Goal: Contribute content: Contribute content

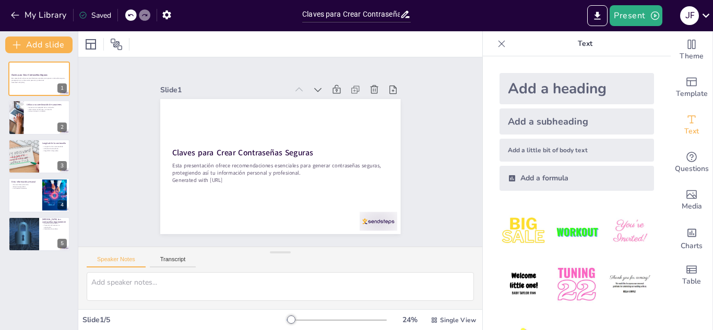
click at [496, 45] on icon at bounding box center [501, 44] width 10 height 10
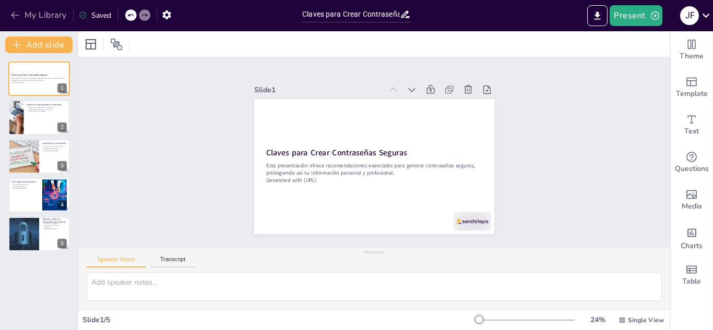
click at [17, 15] on icon "button" at bounding box center [15, 15] width 8 height 7
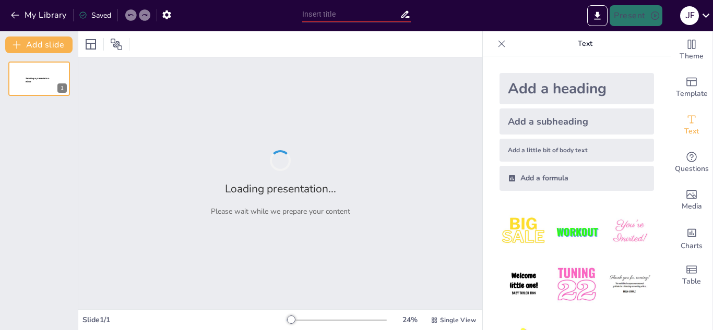
type input "Inteligencia Artificial: Transformando la Producción Audiovisual"
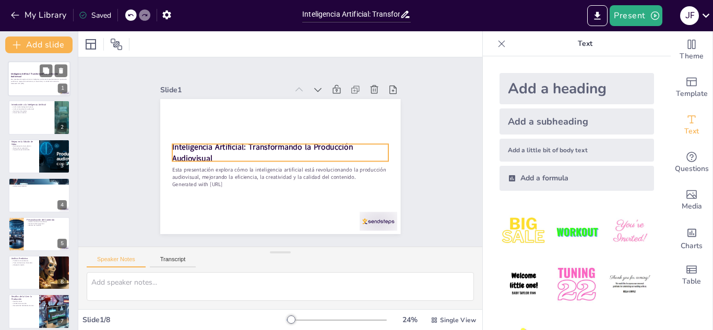
click at [33, 77] on p "Inteligencia Artificial: Transformando la Producción Audiovisual" at bounding box center [39, 76] width 56 height 6
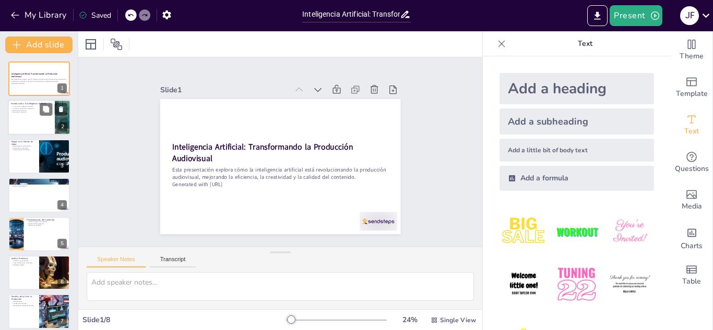
click at [25, 116] on div at bounding box center [39, 117] width 63 height 35
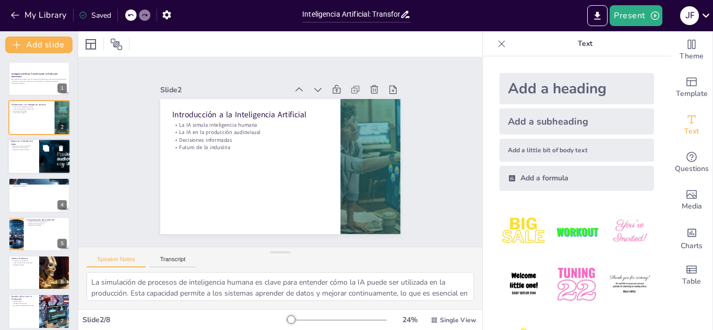
click at [23, 153] on div at bounding box center [39, 156] width 63 height 35
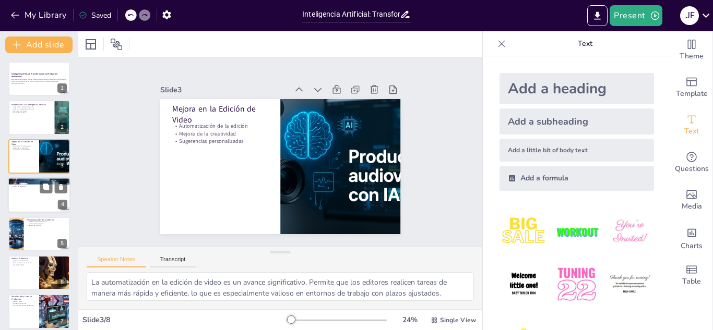
click at [31, 201] on div at bounding box center [39, 194] width 63 height 35
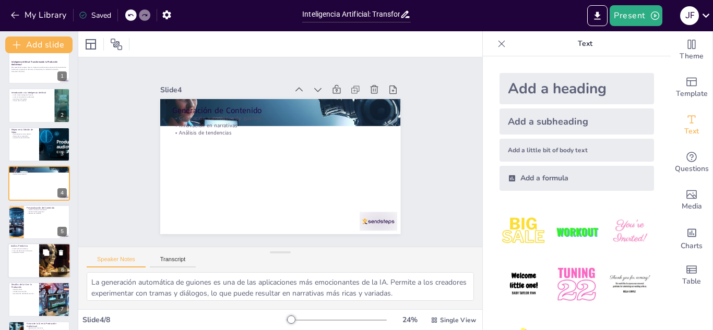
scroll to position [46, 0]
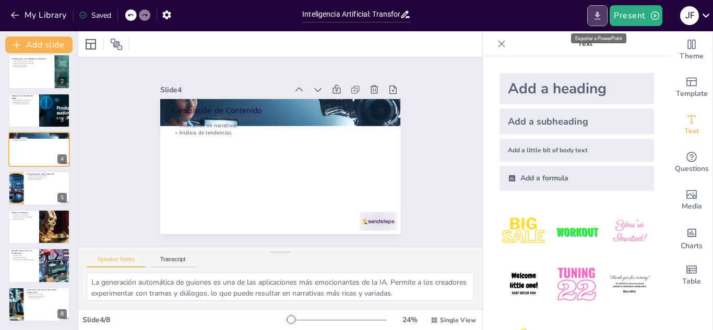
click at [602, 17] on icon "Export to PowerPoint" at bounding box center [597, 15] width 11 height 11
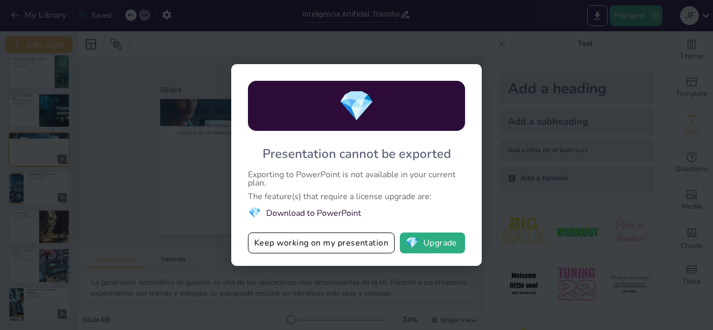
click at [181, 206] on div "💎 Presentation cannot be exported Exporting to PowerPoint is not available in y…" at bounding box center [356, 165] width 713 height 330
click at [301, 245] on button "Keep working on my presentation" at bounding box center [321, 243] width 147 height 21
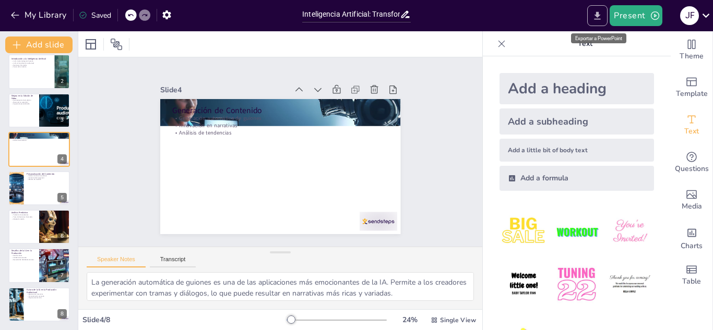
click at [605, 15] on button "Export to PowerPoint" at bounding box center [597, 15] width 20 height 21
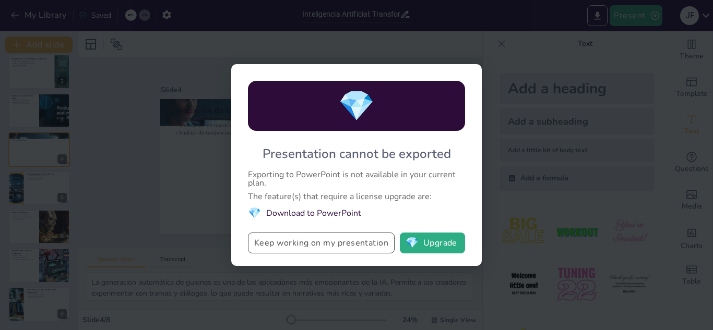
click at [317, 244] on button "Keep working on my presentation" at bounding box center [321, 243] width 147 height 21
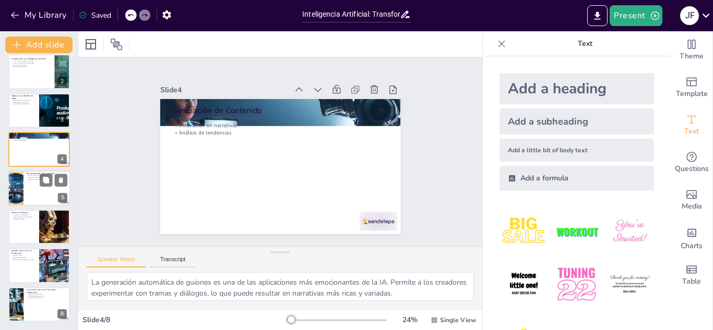
click at [21, 188] on div at bounding box center [15, 188] width 61 height 35
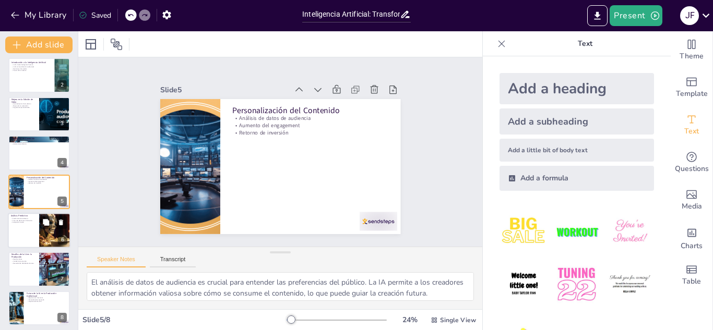
click at [22, 226] on div at bounding box center [39, 230] width 63 height 35
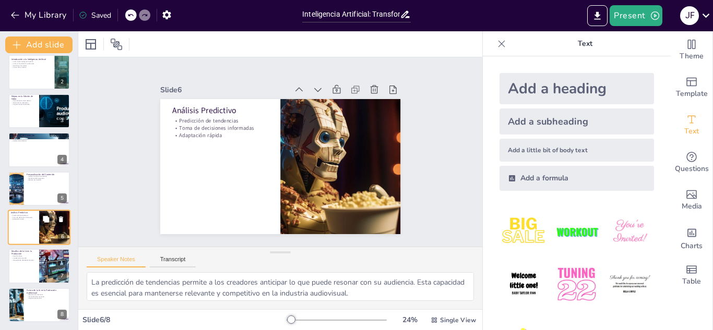
scroll to position [46, 0]
click at [29, 265] on div at bounding box center [39, 265] width 63 height 35
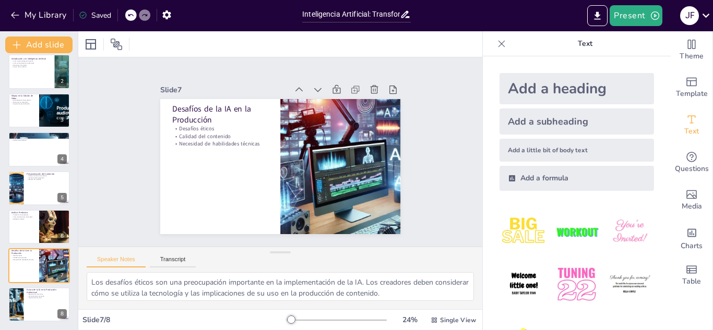
click at [98, 17] on div "Saved" at bounding box center [95, 15] width 32 height 10
click at [36, 297] on p "Papel central de la IA" at bounding box center [47, 298] width 41 height 2
type textarea "Las experiencias inmersivas son el futuro de la producción audiovisual. La IA t…"
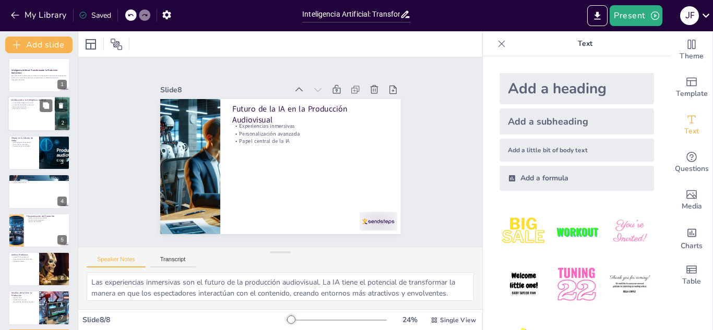
scroll to position [0, 0]
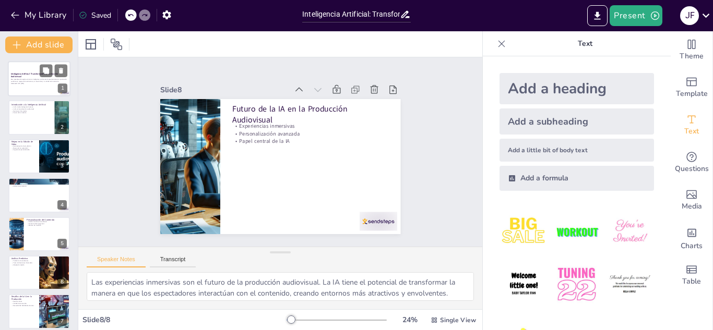
click at [41, 80] on p "Esta presentación explora cómo la inteligencia artificial está revolucionando l…" at bounding box center [39, 81] width 56 height 4
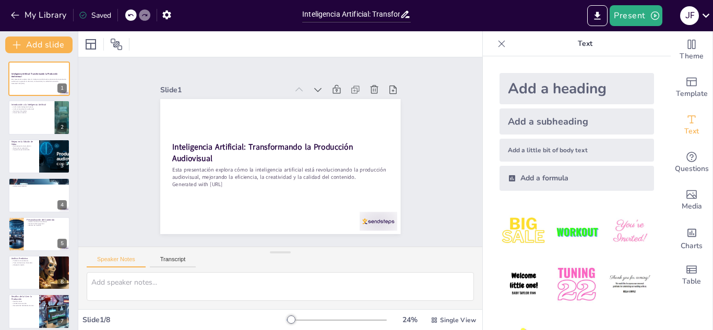
click at [498, 45] on icon at bounding box center [501, 43] width 7 height 7
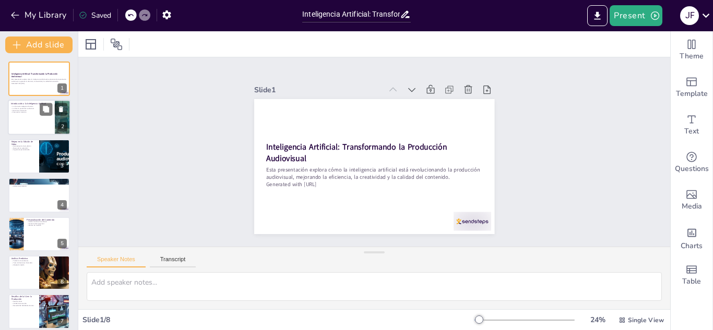
click at [34, 123] on div at bounding box center [39, 117] width 63 height 35
type textarea "La simulación de procesos de inteligencia humana es clave para entender cómo la…"
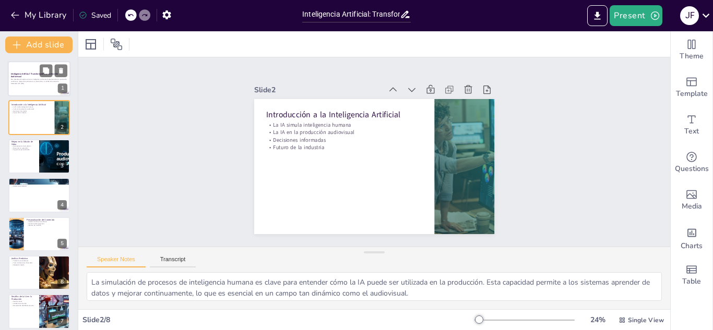
click at [26, 81] on p "Esta presentación explora cómo la inteligencia artificial está revolucionando l…" at bounding box center [39, 81] width 56 height 4
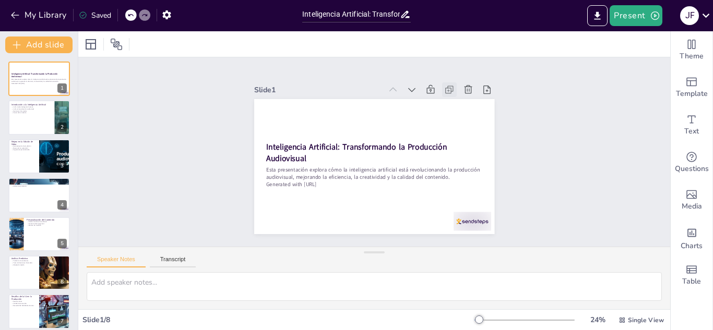
click at [388, 242] on icon at bounding box center [380, 249] width 15 height 15
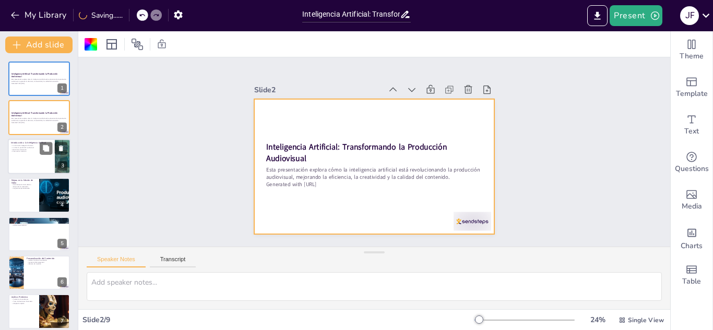
click at [25, 154] on div at bounding box center [39, 156] width 63 height 35
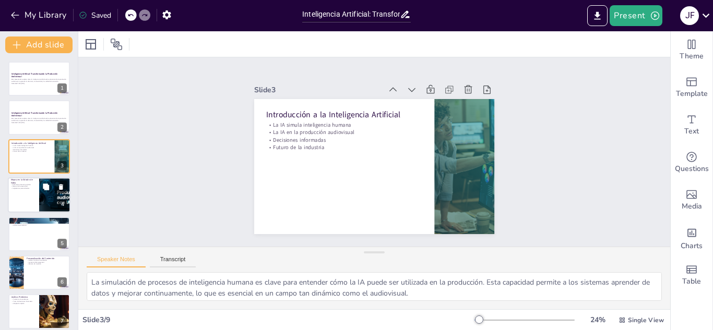
click at [27, 200] on div at bounding box center [39, 194] width 63 height 35
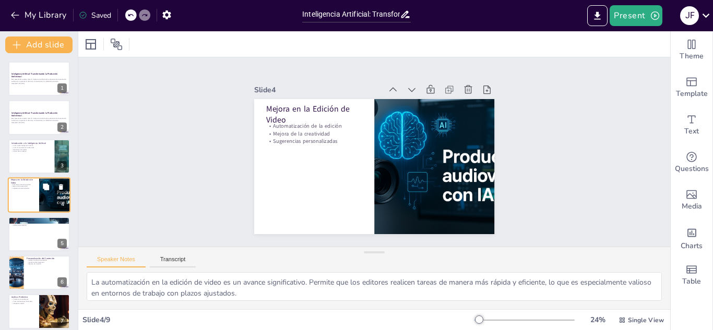
scroll to position [4, 0]
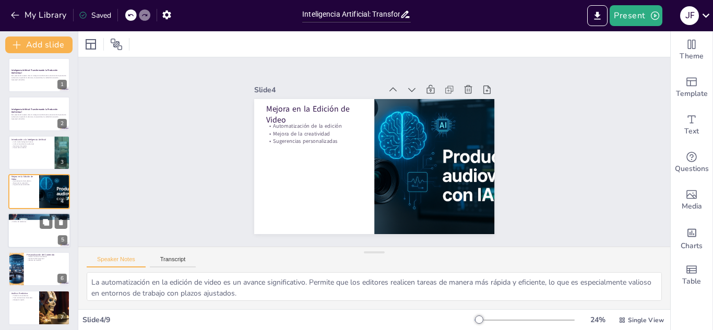
click at [31, 239] on div at bounding box center [39, 230] width 63 height 35
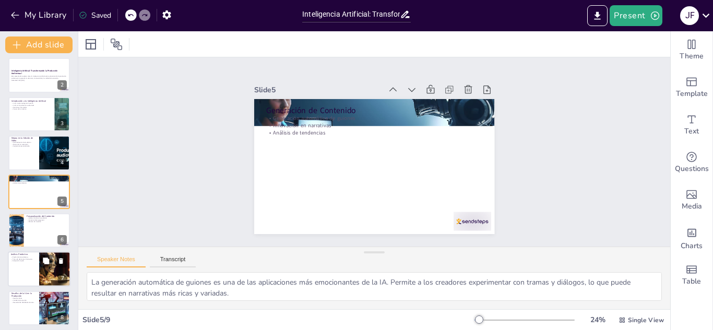
click at [30, 266] on div at bounding box center [39, 269] width 63 height 35
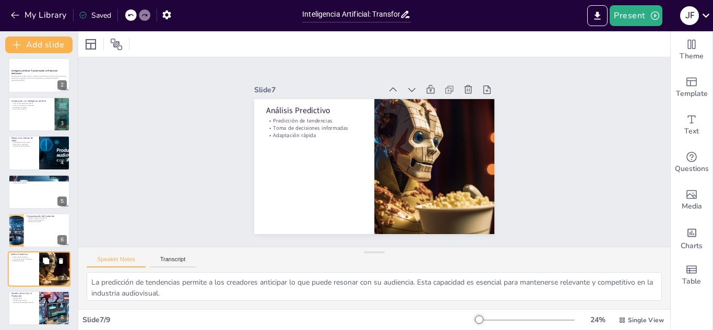
scroll to position [85, 0]
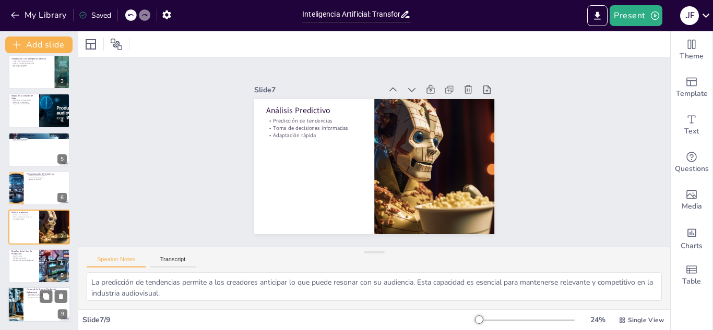
click at [32, 304] on div at bounding box center [39, 304] width 63 height 35
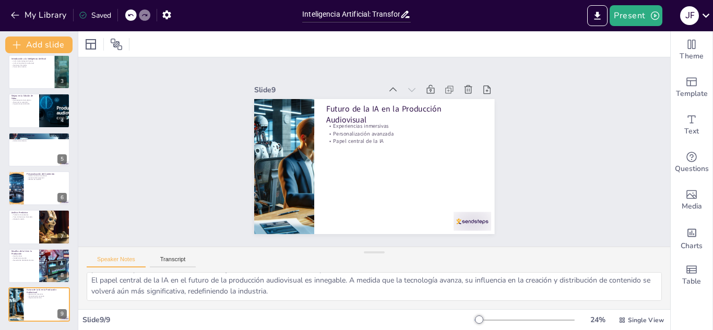
scroll to position [46, 0]
click at [13, 73] on div at bounding box center [39, 71] width 63 height 35
type textarea "La simulación de procesos de inteligencia humana es clave para entender cómo la…"
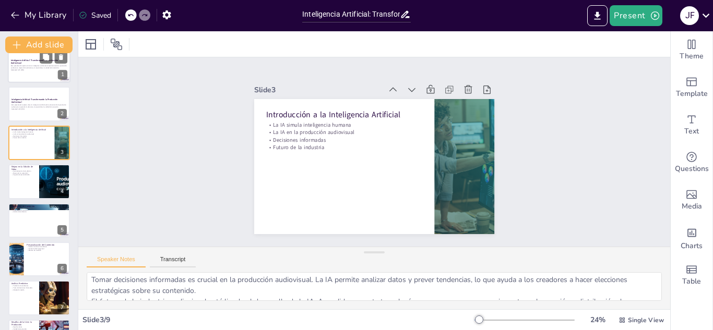
scroll to position [0, 0]
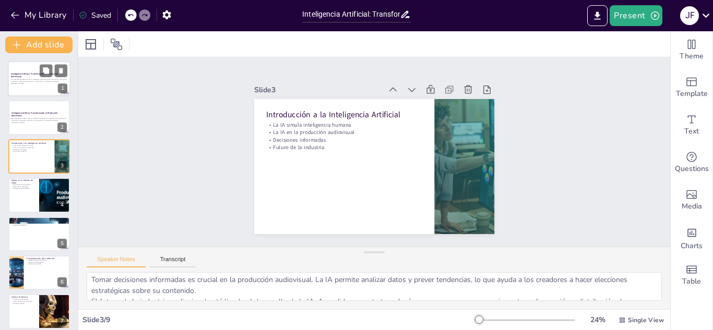
click at [20, 79] on p "Esta presentación explora cómo la inteligencia artificial está revolucionando l…" at bounding box center [39, 81] width 56 height 4
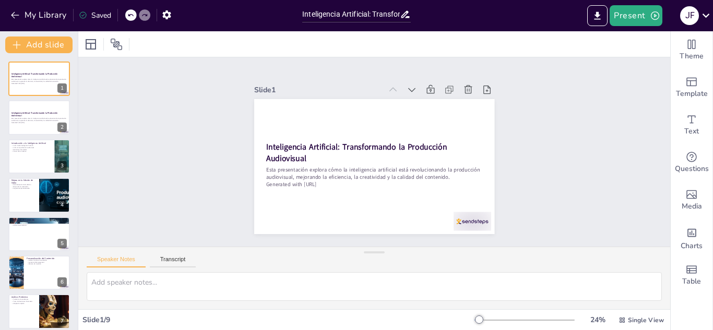
click at [96, 14] on div "Saved" at bounding box center [95, 15] width 32 height 10
click at [602, 23] on button "Export to PowerPoint" at bounding box center [597, 15] width 20 height 21
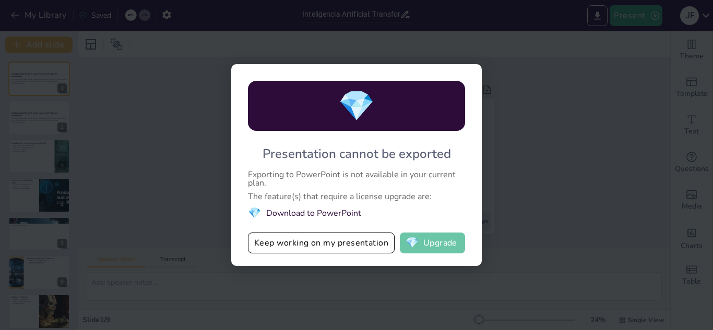
click at [433, 249] on button "💎 Upgrade" at bounding box center [432, 243] width 65 height 21
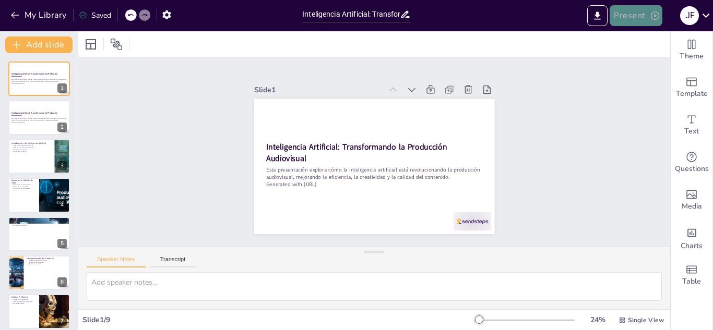
click at [650, 18] on icon "button" at bounding box center [655, 15] width 10 height 10
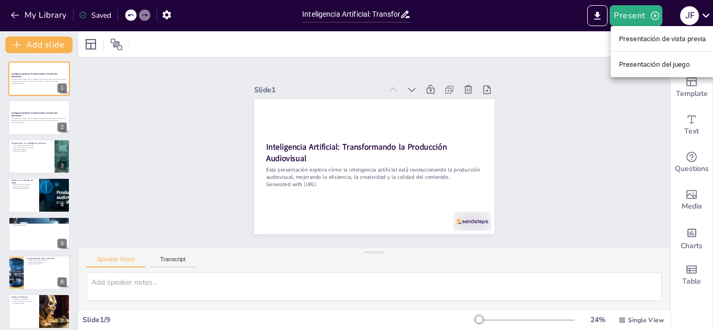
click at [134, 109] on div at bounding box center [356, 165] width 713 height 330
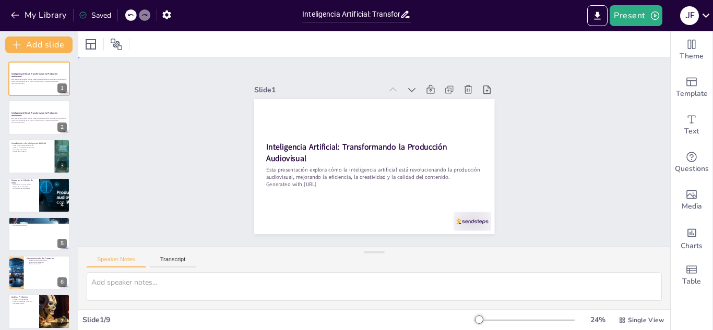
click at [193, 83] on div "Slide 1 Inteligencia Artificial: Transformando la Producción Audiovisual Esta p…" at bounding box center [374, 151] width 363 height 621
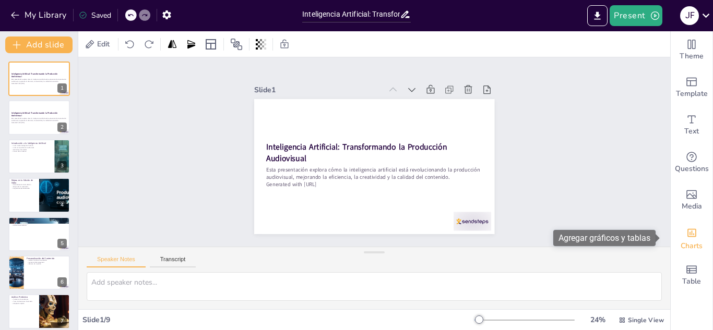
click at [687, 244] on span "Charts" at bounding box center [691, 246] width 22 height 11
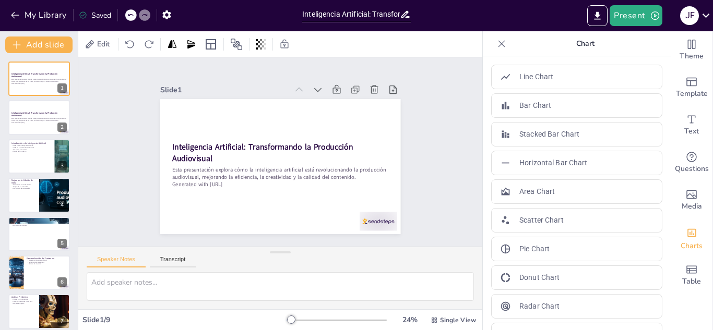
click at [546, 47] on p "Chart" at bounding box center [585, 43] width 150 height 25
click at [496, 39] on icon at bounding box center [501, 44] width 10 height 10
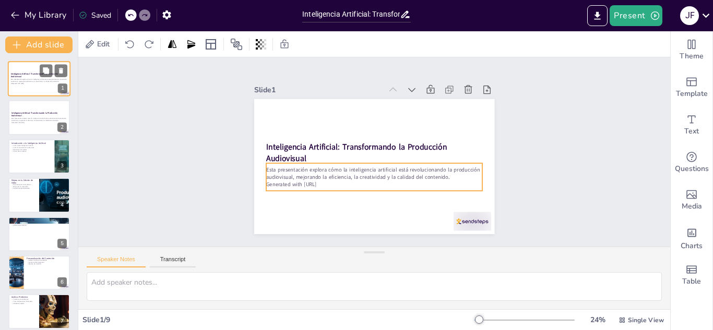
click at [31, 85] on div "Esta presentación explora cómo la inteligencia artificial está revolucionando l…" at bounding box center [39, 81] width 56 height 7
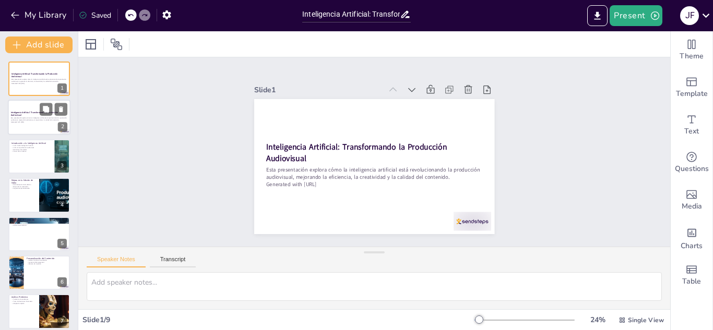
click at [28, 117] on p "Esta presentación explora cómo la inteligencia artificial está revolucionando l…" at bounding box center [39, 119] width 56 height 4
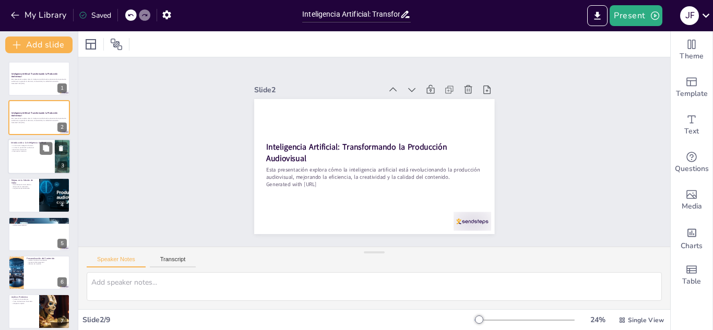
click at [23, 155] on div at bounding box center [39, 156] width 63 height 35
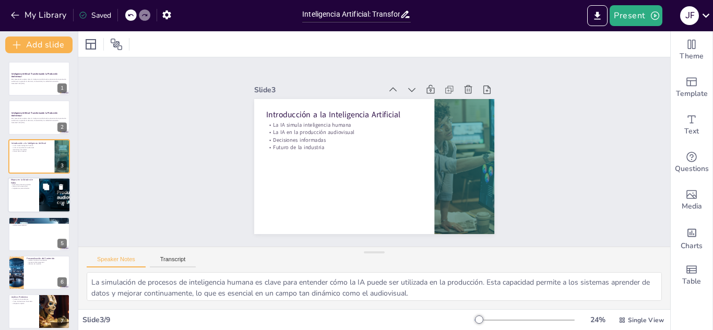
click at [26, 200] on div at bounding box center [39, 194] width 63 height 35
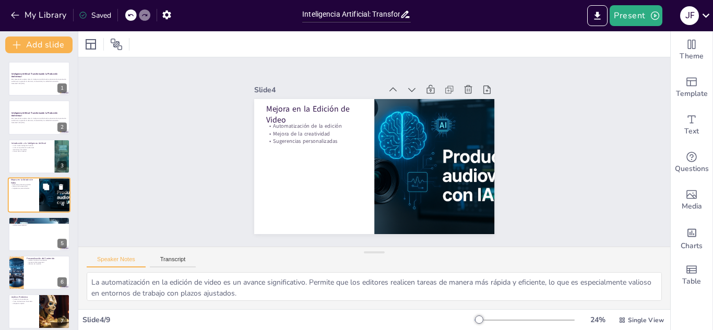
scroll to position [4, 0]
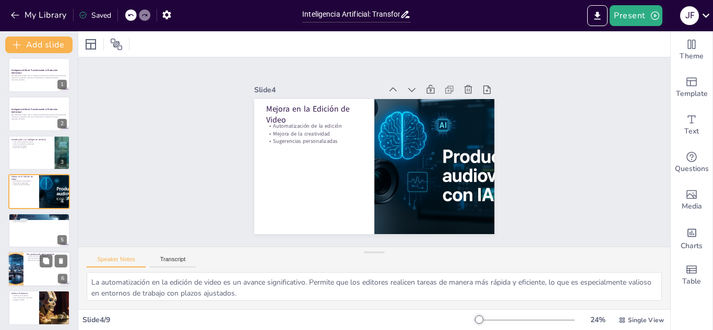
click at [25, 233] on div at bounding box center [39, 230] width 62 height 34
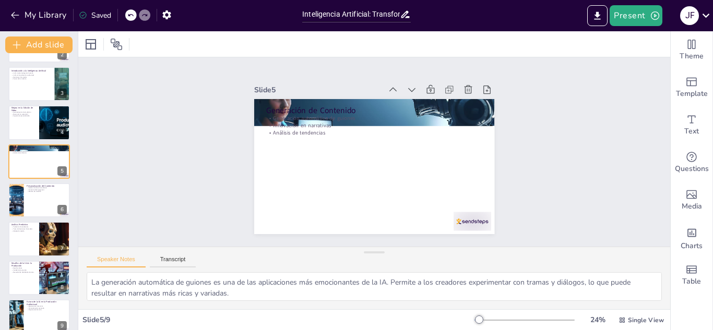
scroll to position [85, 0]
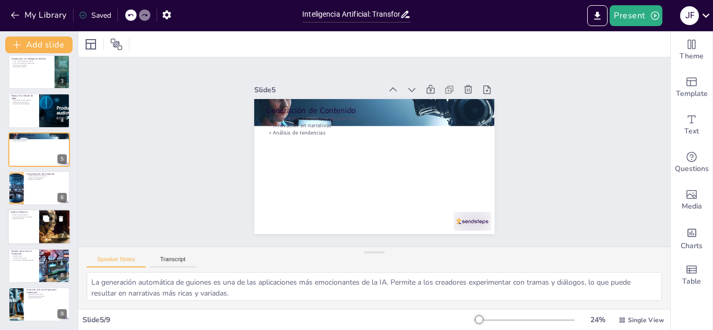
click at [25, 221] on div at bounding box center [39, 227] width 63 height 35
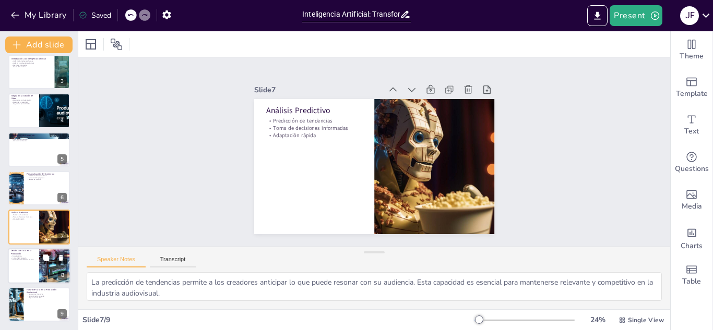
click at [28, 263] on div at bounding box center [39, 265] width 63 height 35
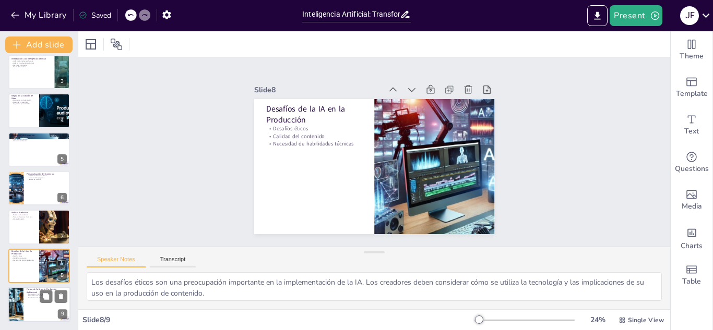
click at [27, 295] on p "Personalización avanzada" at bounding box center [47, 296] width 41 height 2
type textarea "Las experiencias inmersivas son el futuro de la producción audiovisual. La IA t…"
